Goal: Task Accomplishment & Management: Manage account settings

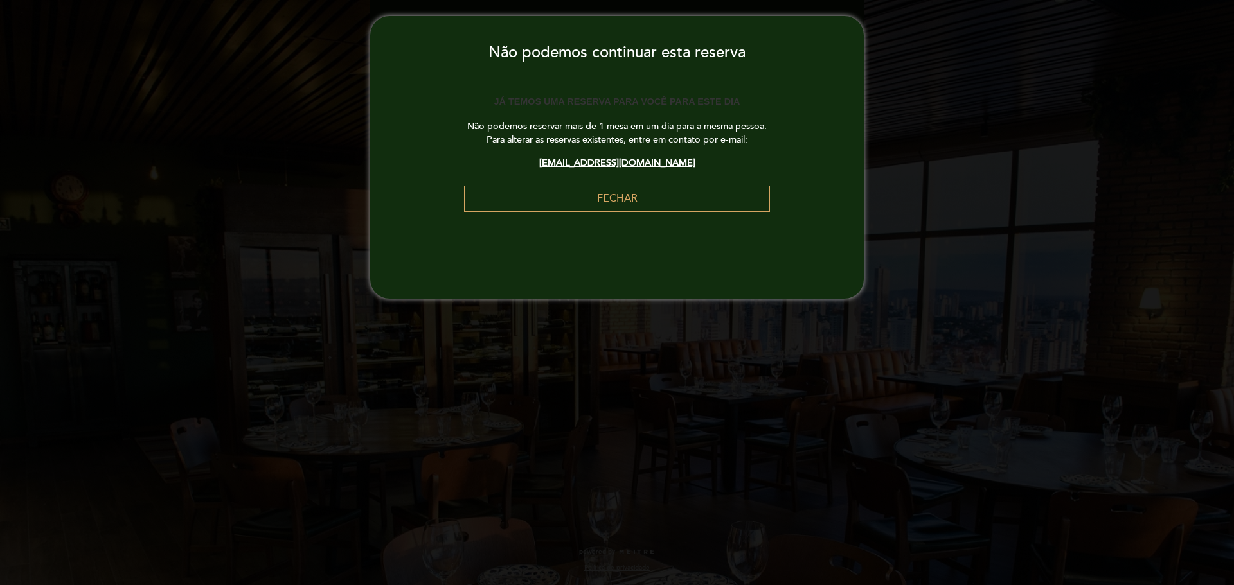
select select "pt"
click at [628, 198] on button "FECHAR" at bounding box center [617, 199] width 306 height 26
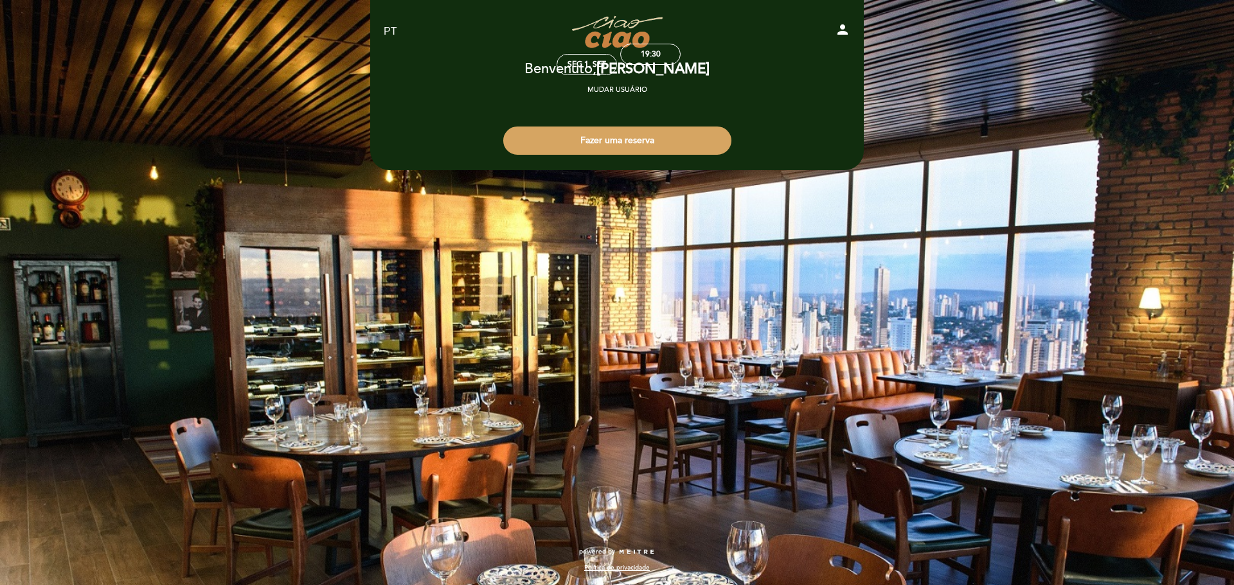
drag, startPoint x: 620, startPoint y: 89, endPoint x: 479, endPoint y: 65, distance: 143.5
click at [480, 67] on div "Benvenuto [PERSON_NAME] Mudar usuário" at bounding box center [617, 78] width 476 height 33
click at [474, 68] on div "Benvenuto [PERSON_NAME] Mudar usuário" at bounding box center [617, 78] width 476 height 33
click at [837, 27] on icon "person" at bounding box center [842, 29] width 15 height 15
select select "pt"
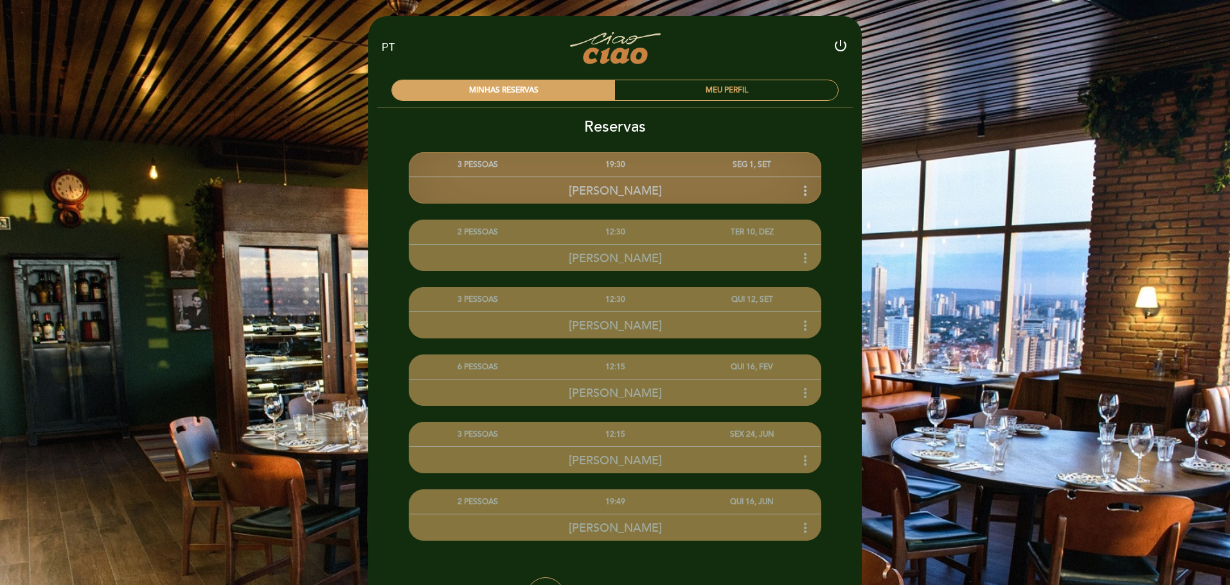
click at [804, 190] on icon "more_vert" at bounding box center [805, 190] width 15 height 15
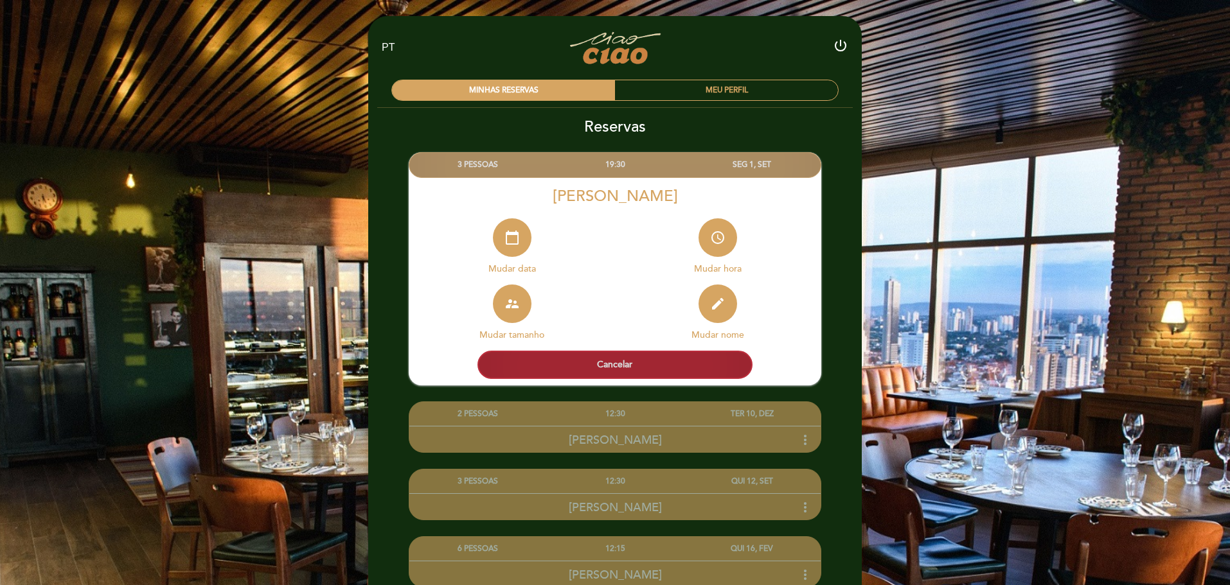
click at [618, 367] on button "Cancelar" at bounding box center [615, 365] width 275 height 28
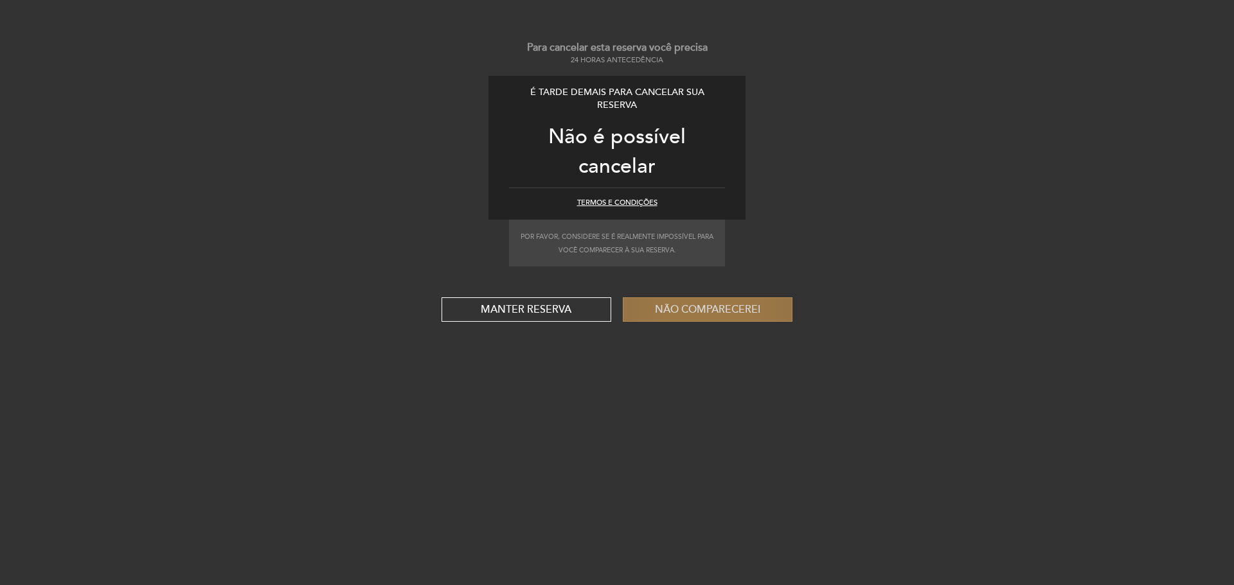
click at [699, 312] on button "Não comparecerei" at bounding box center [708, 310] width 170 height 24
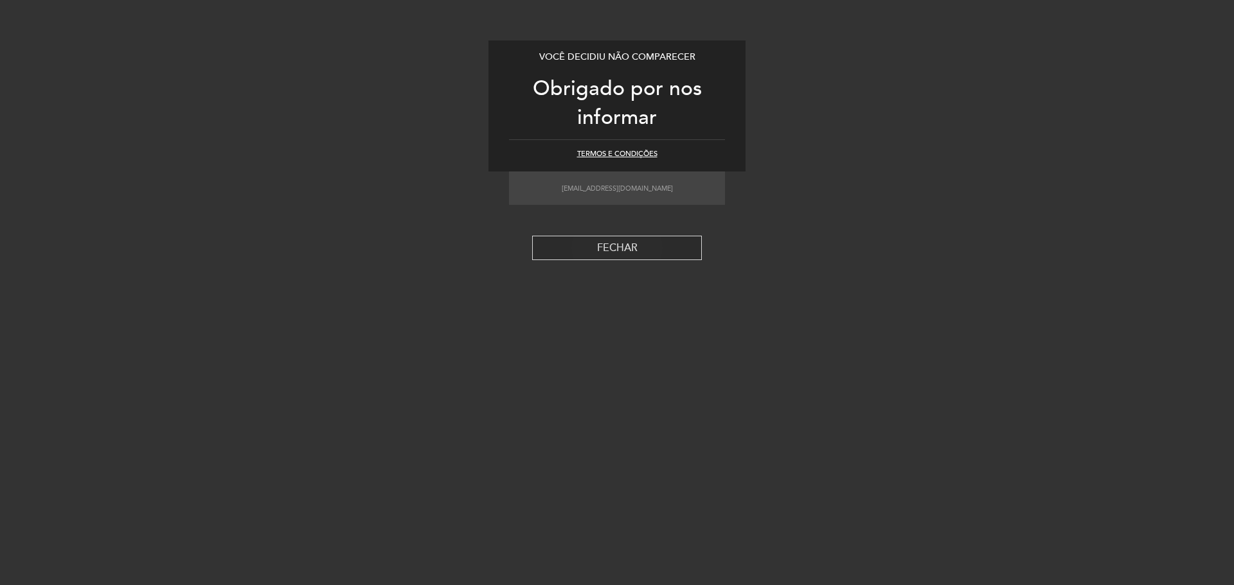
click at [620, 246] on button "Fechar" at bounding box center [617, 248] width 170 height 24
